Goal: Check status: Check status

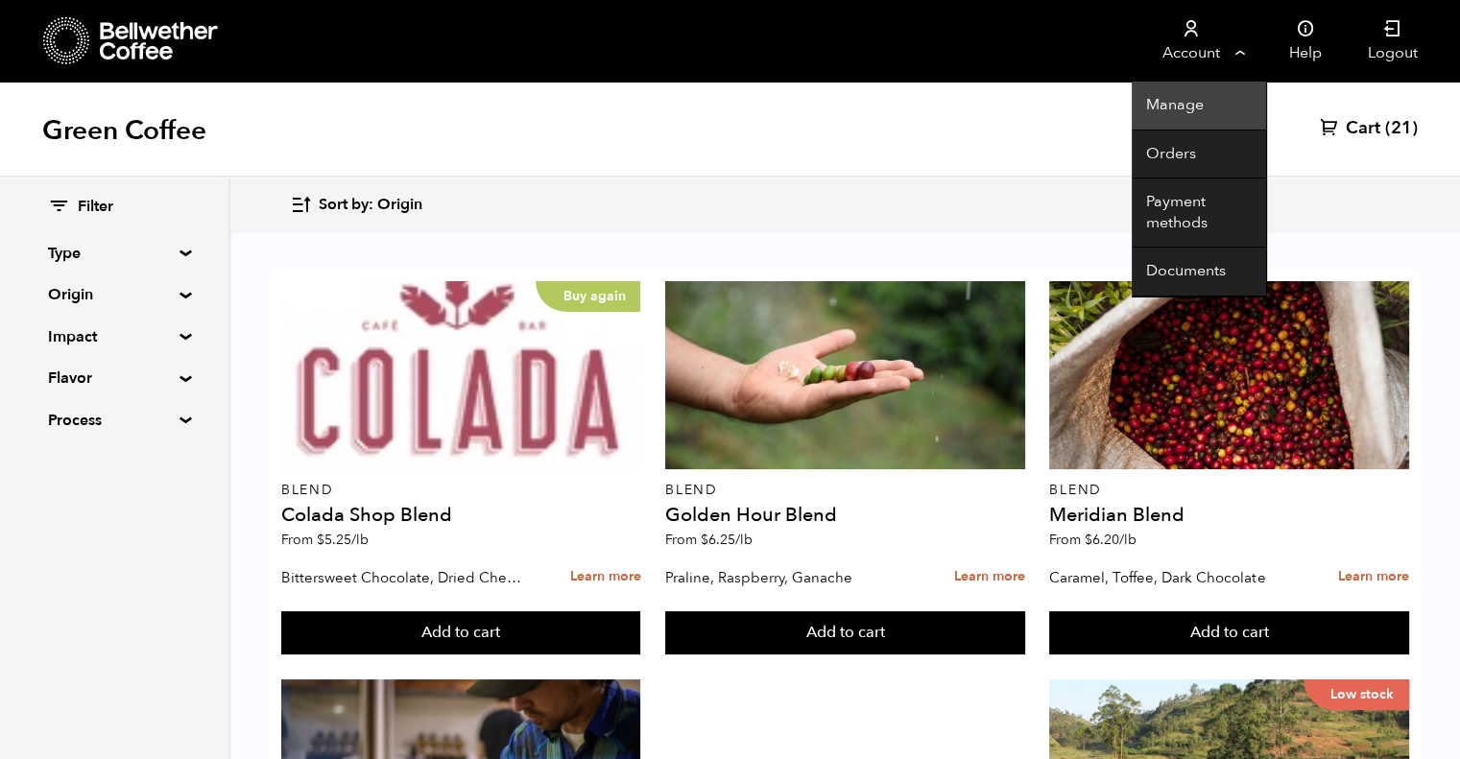
click at [1186, 108] on link "Manage" at bounding box center [1199, 106] width 134 height 49
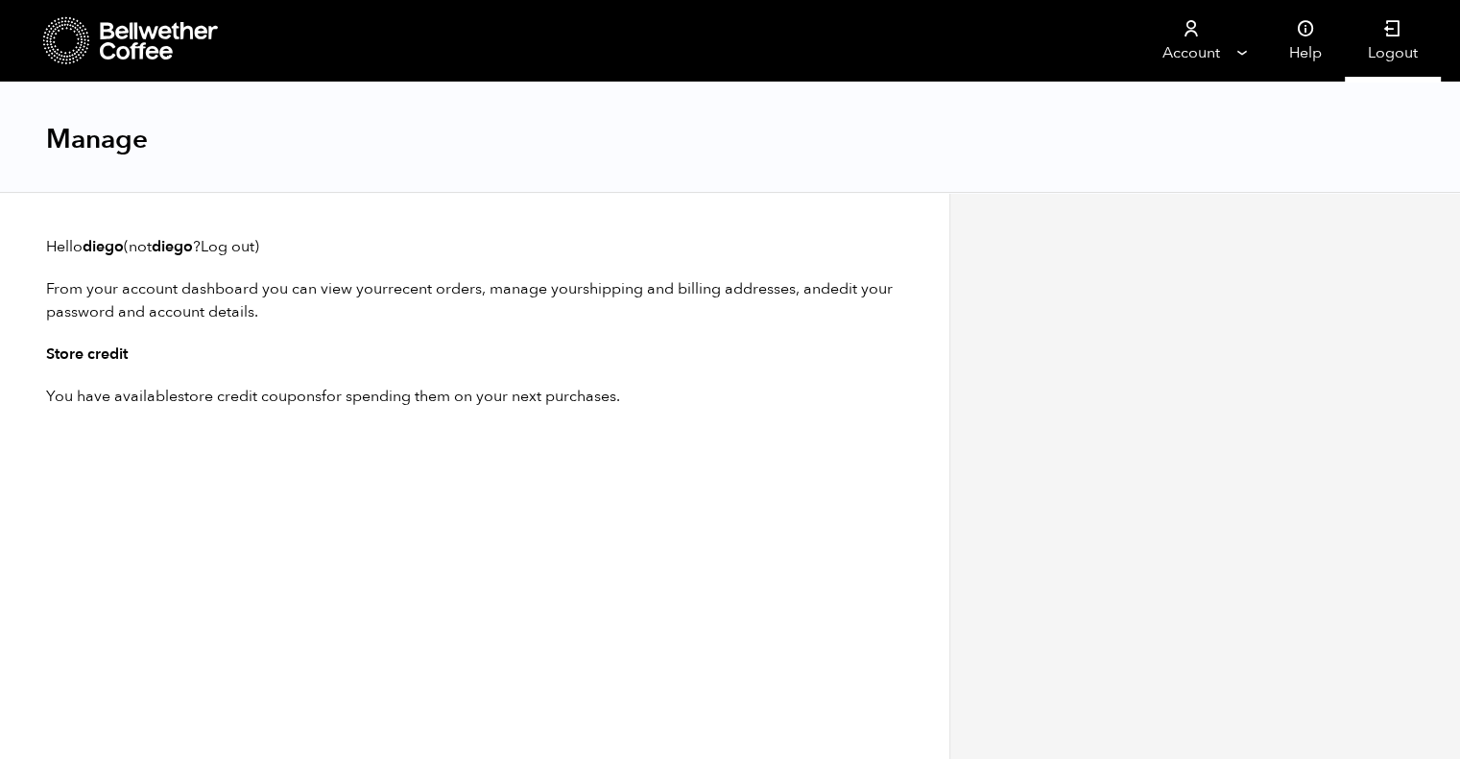
click at [1407, 48] on link "Logout" at bounding box center [1393, 41] width 96 height 82
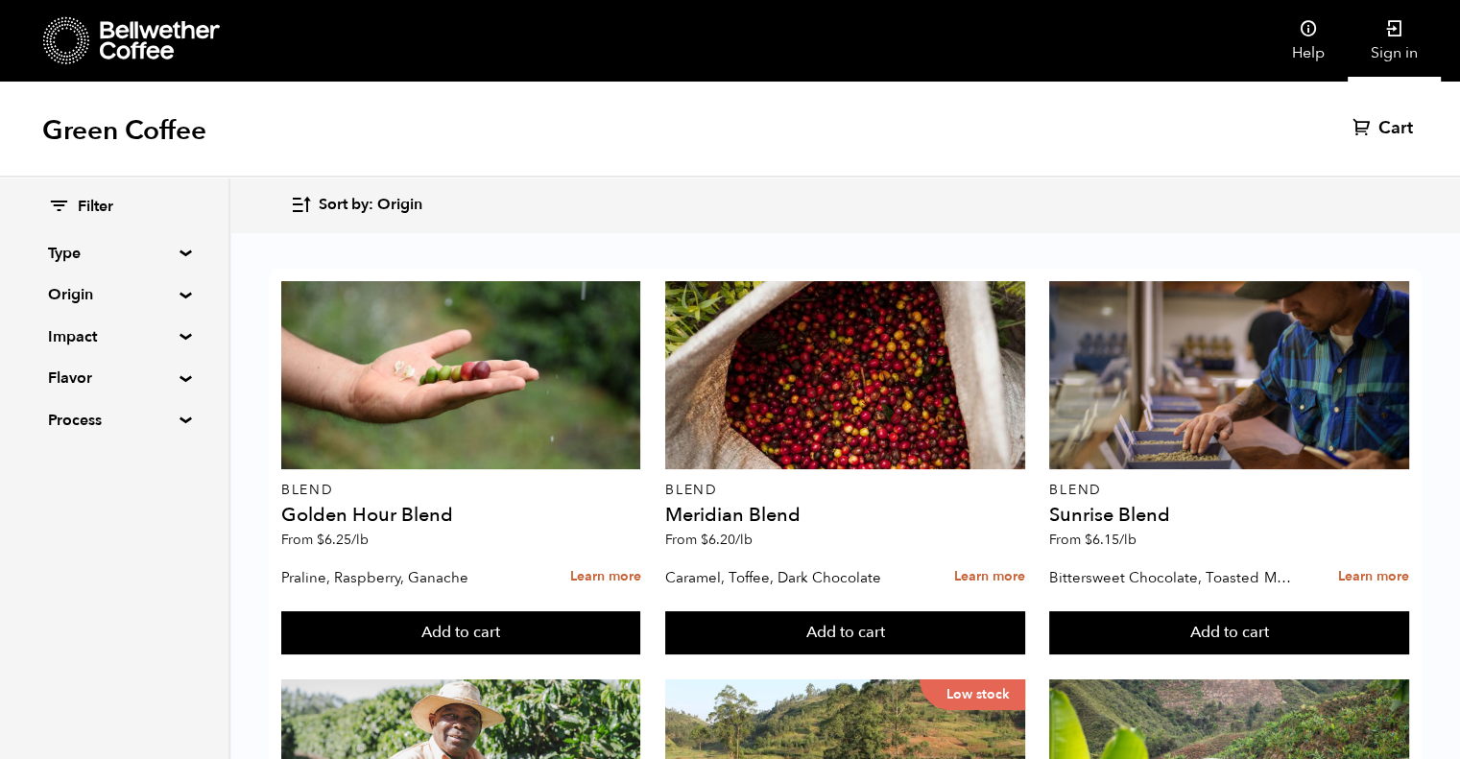
click at [1397, 48] on link "Sign in" at bounding box center [1394, 41] width 93 height 82
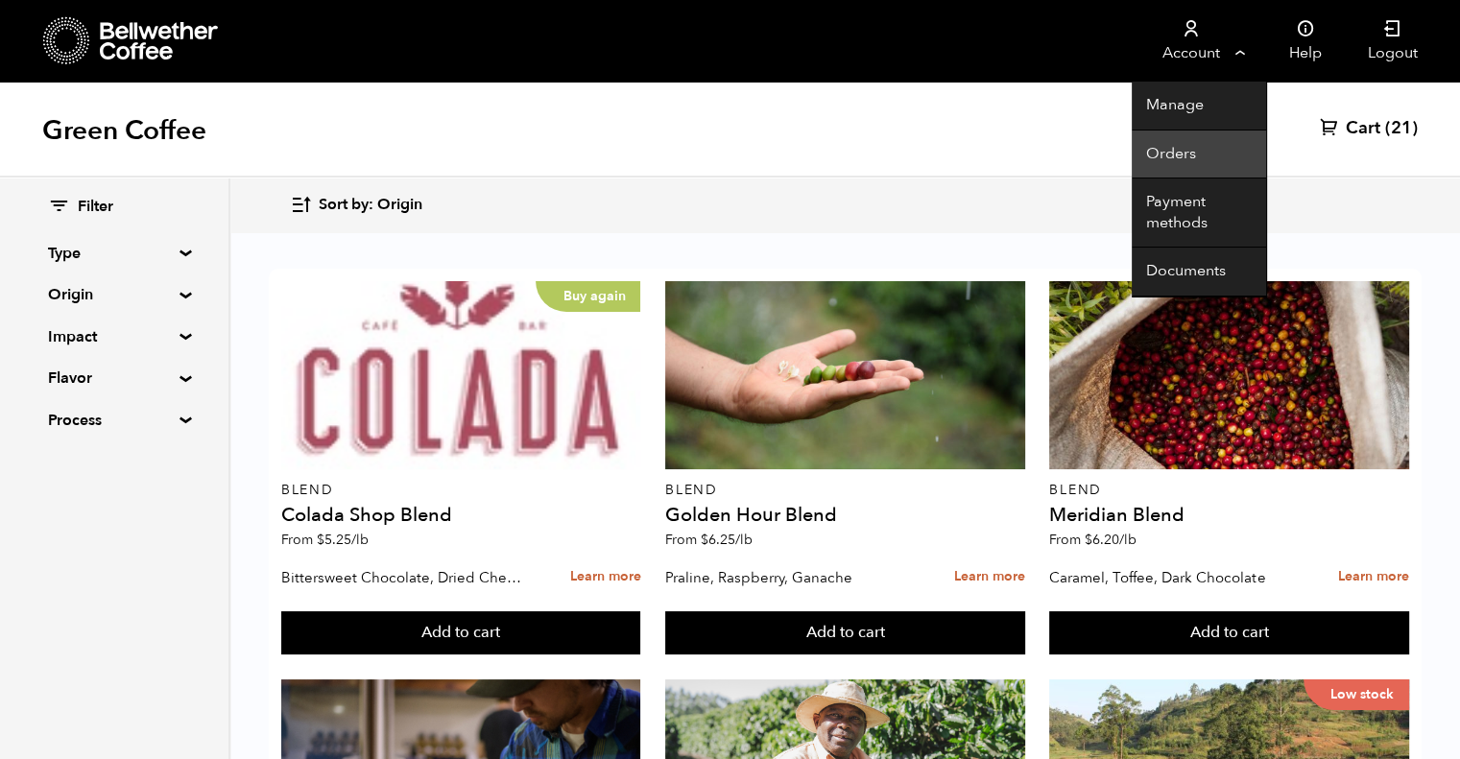
click at [1183, 156] on link "Orders" at bounding box center [1199, 155] width 134 height 49
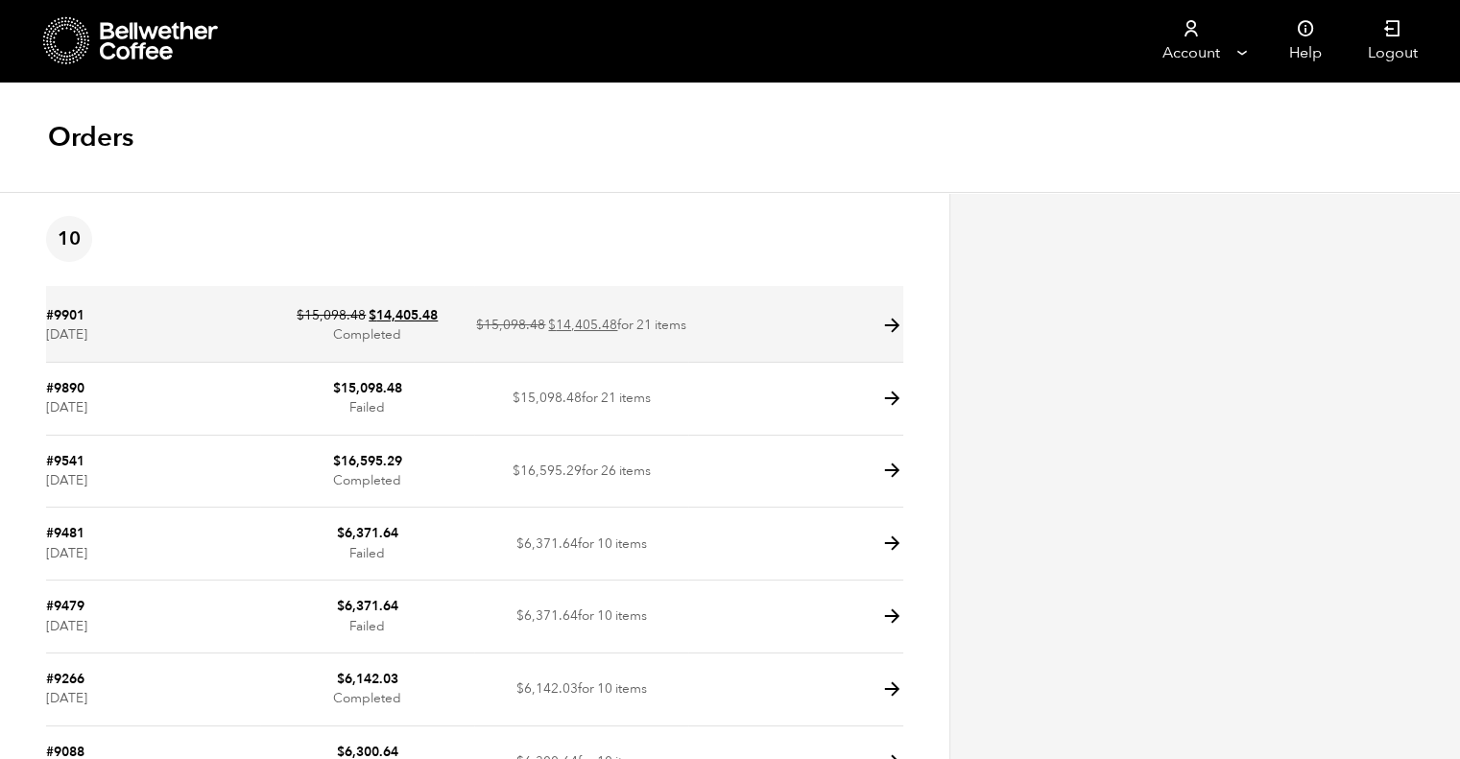
click at [894, 325] on icon at bounding box center [892, 326] width 22 height 22
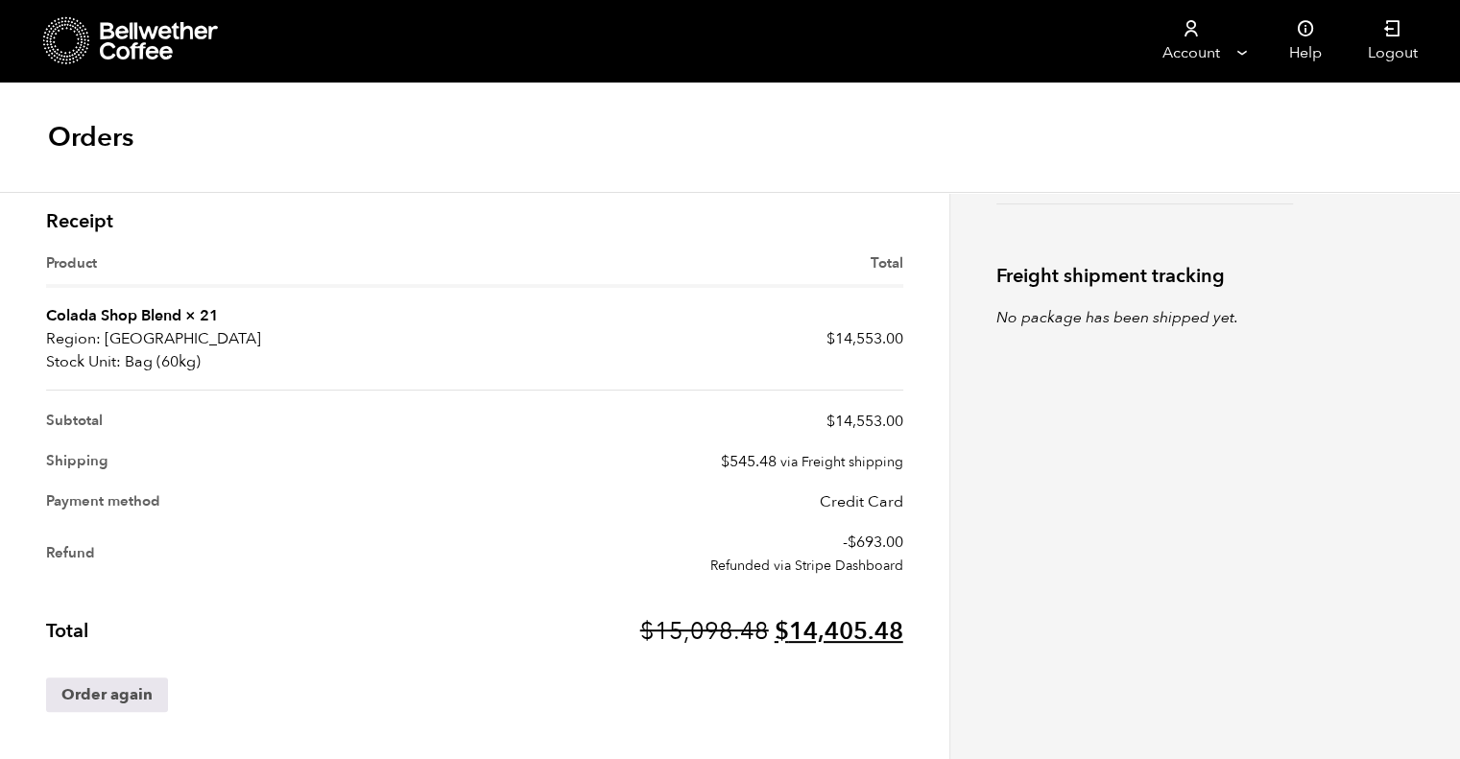
scroll to position [498, 0]
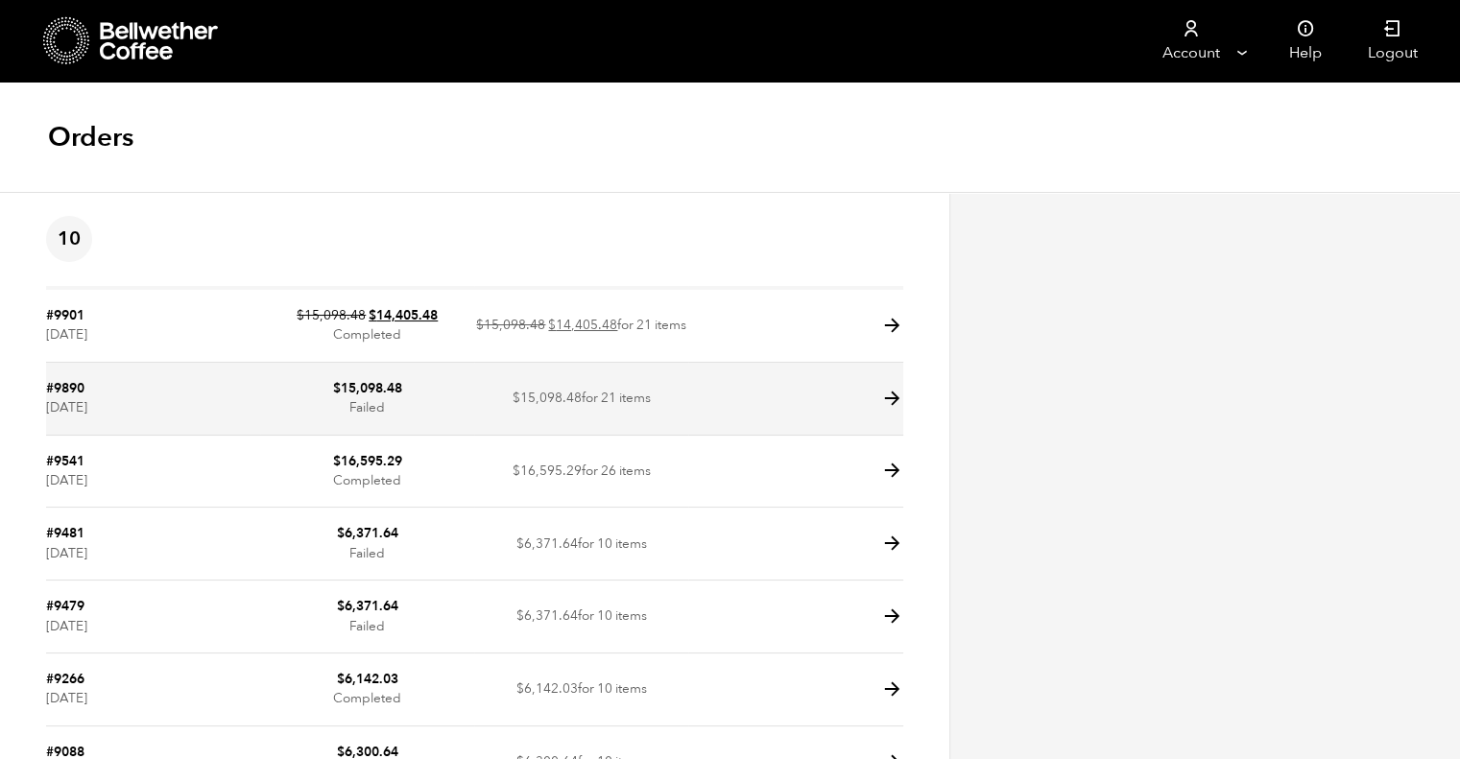
click at [895, 395] on icon at bounding box center [892, 399] width 22 height 22
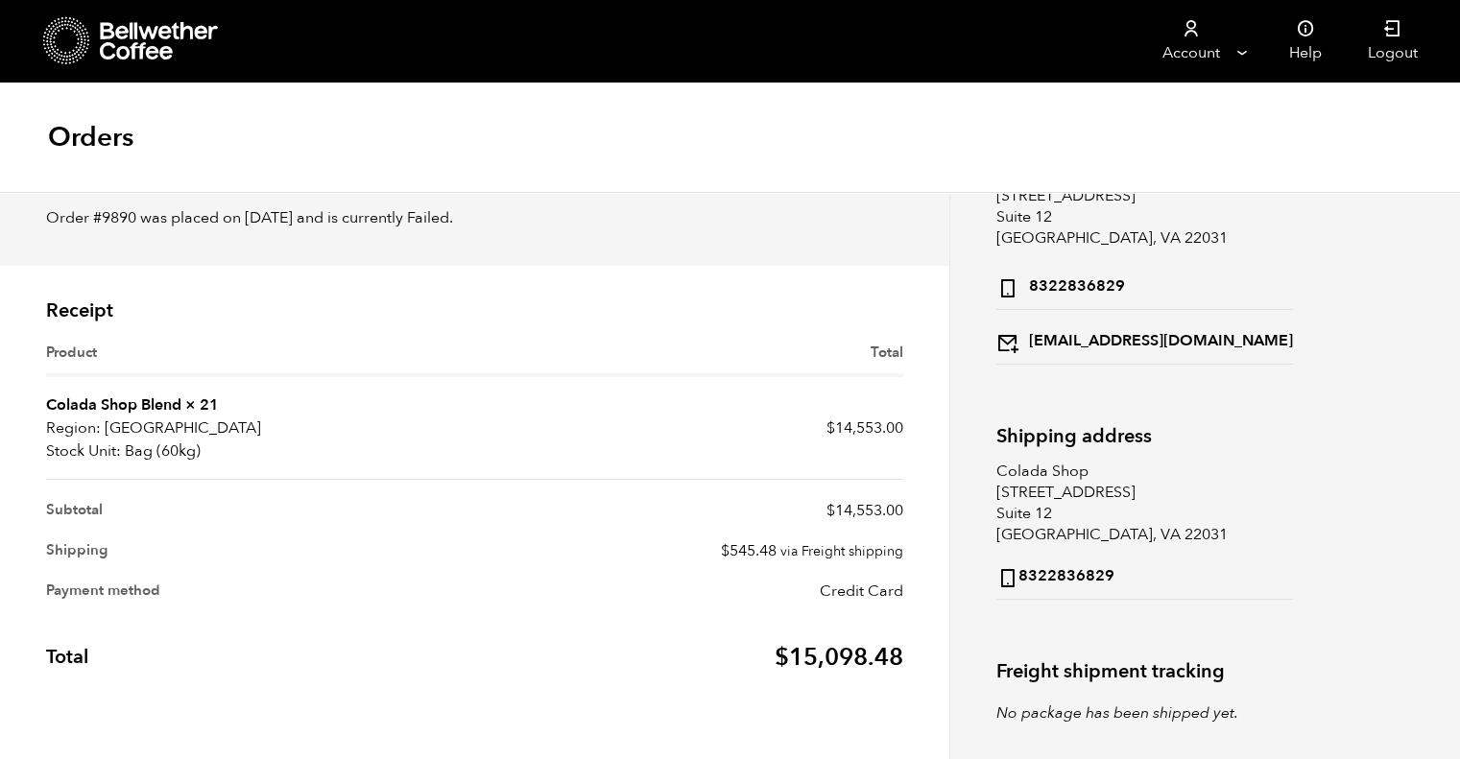
scroll to position [102, 0]
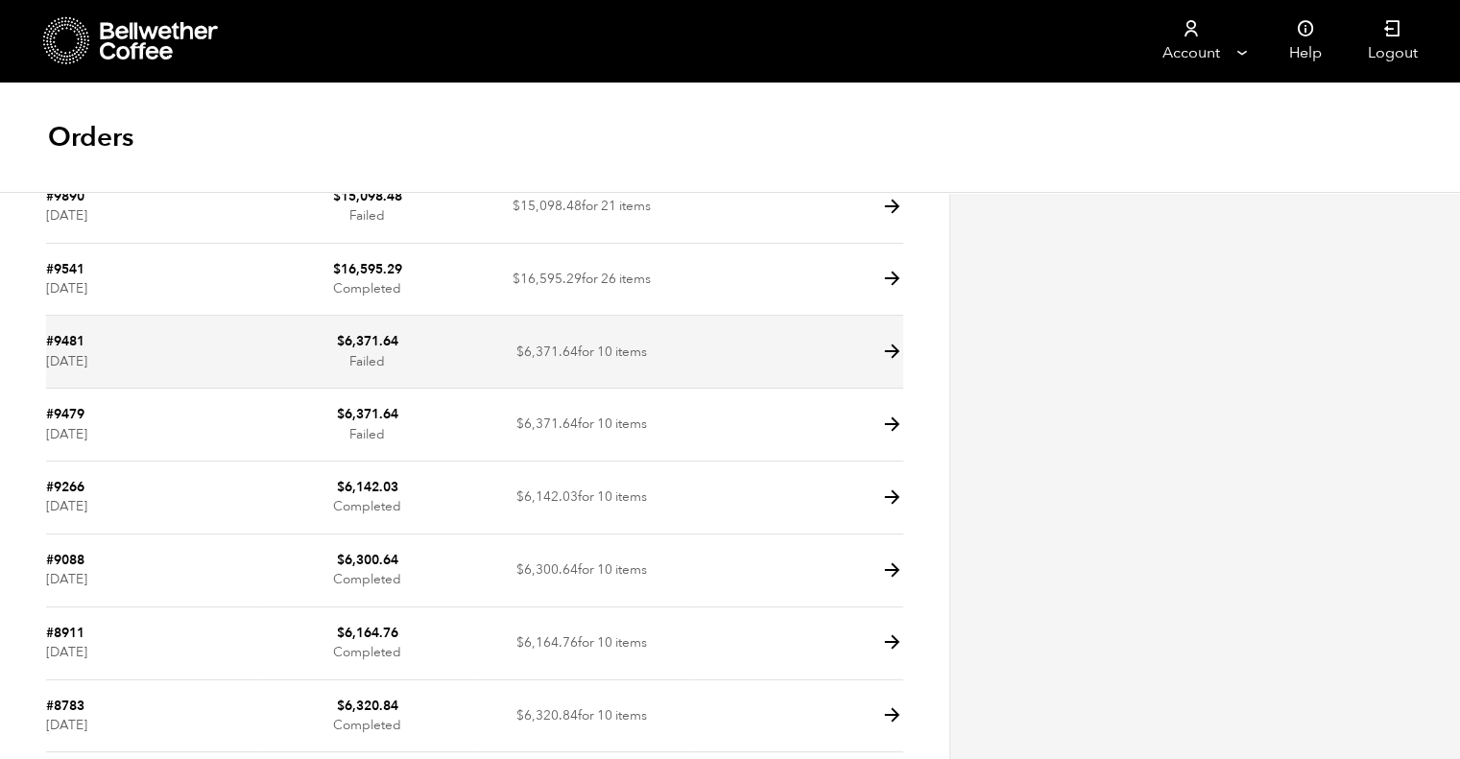
scroll to position [96, 0]
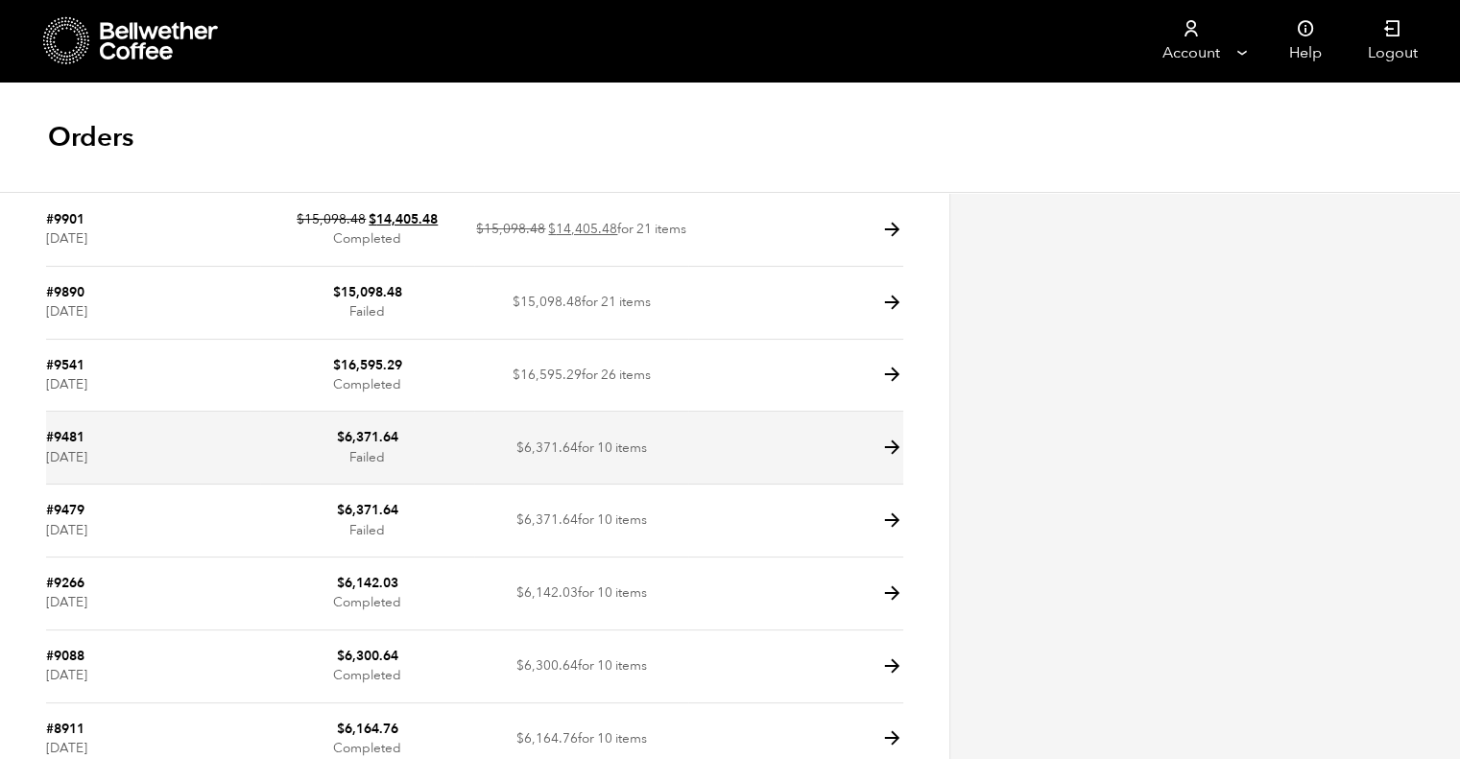
click at [896, 453] on icon at bounding box center [892, 448] width 22 height 22
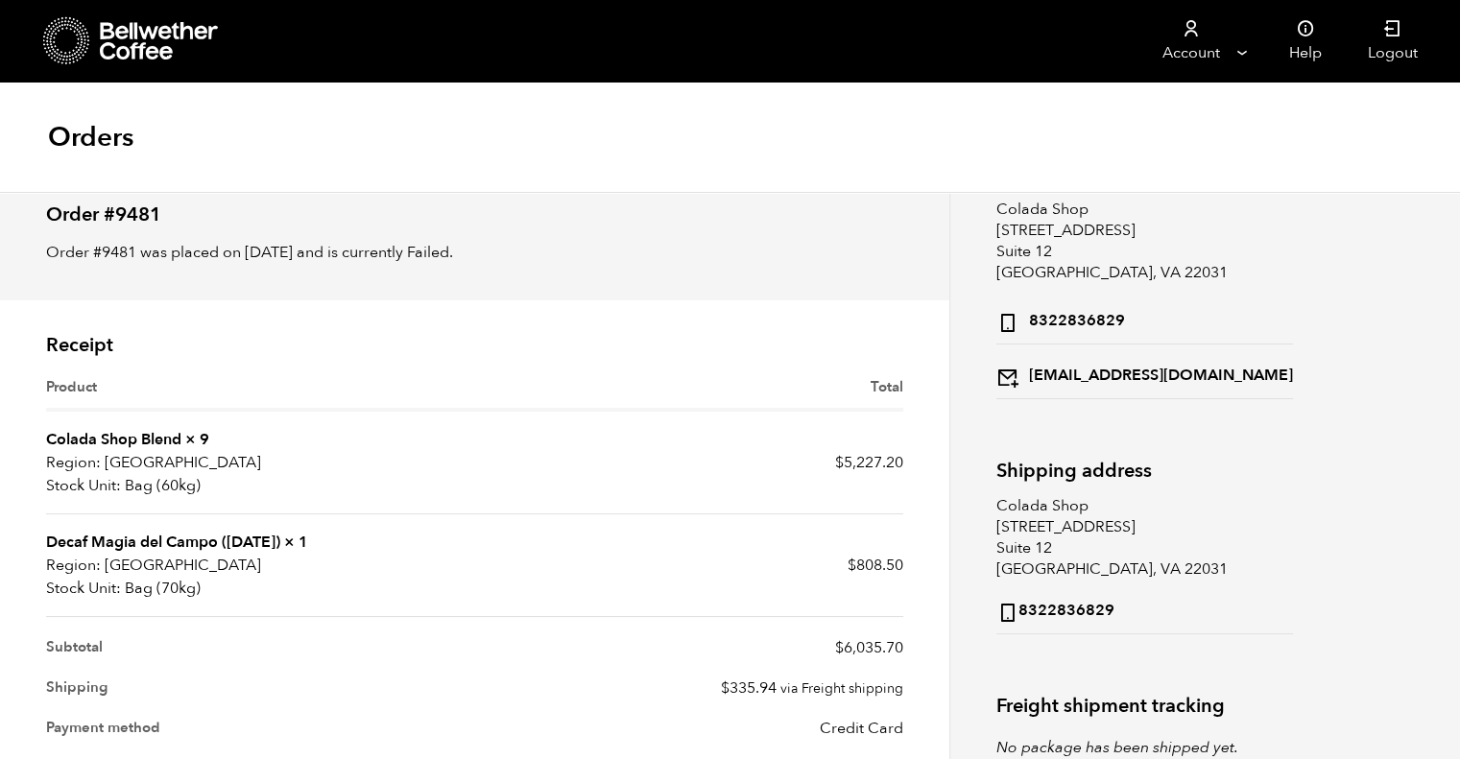
scroll to position [178, 0]
